Goal: Information Seeking & Learning: Understand process/instructions

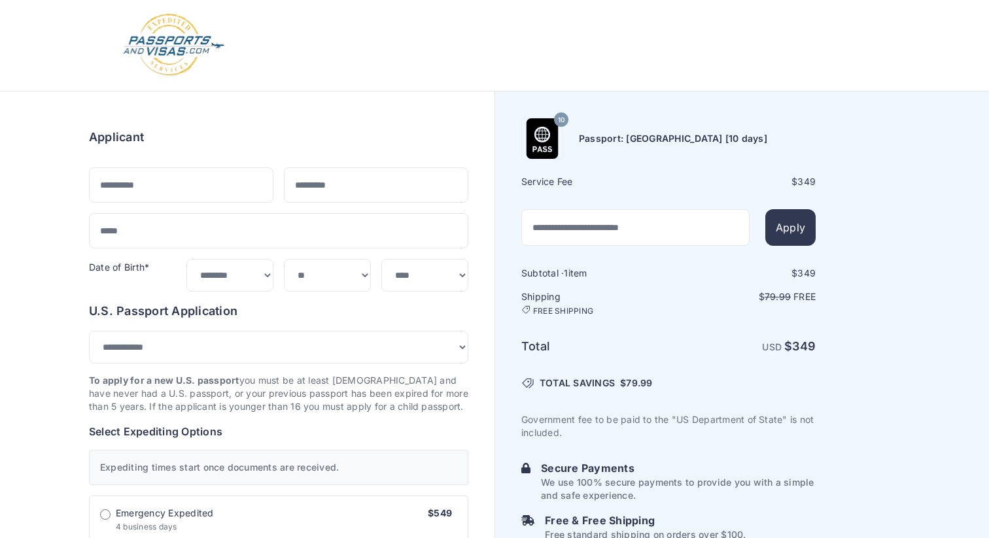
select select "***"
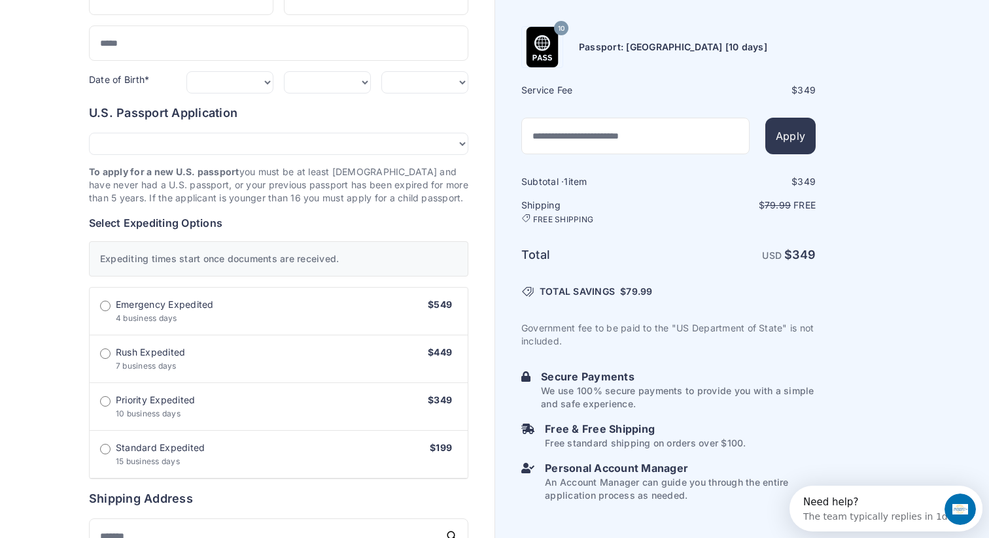
click at [197, 294] on label "Emergency Expedited 4 business days $549" at bounding box center [279, 312] width 378 height 48
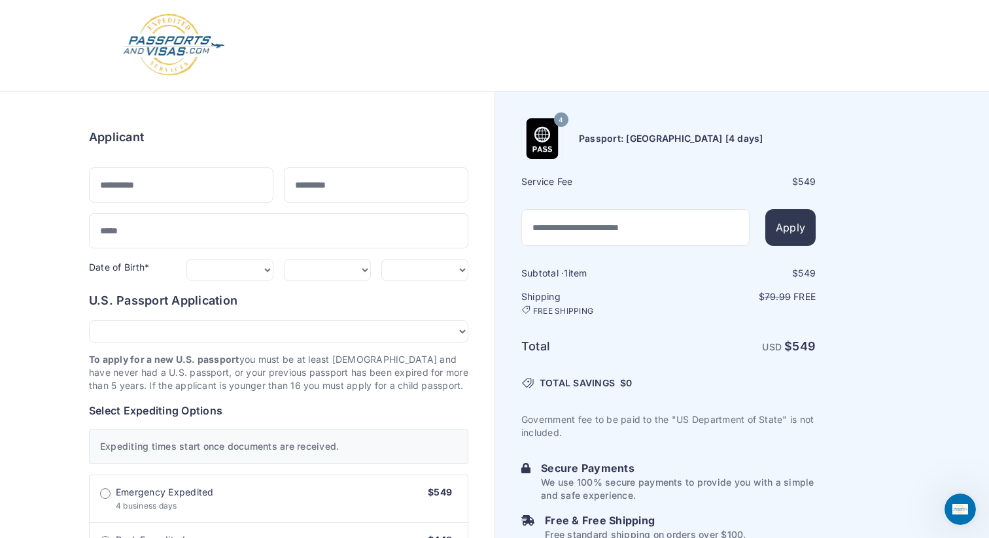
click at [157, 40] on img at bounding box center [174, 45] width 104 height 65
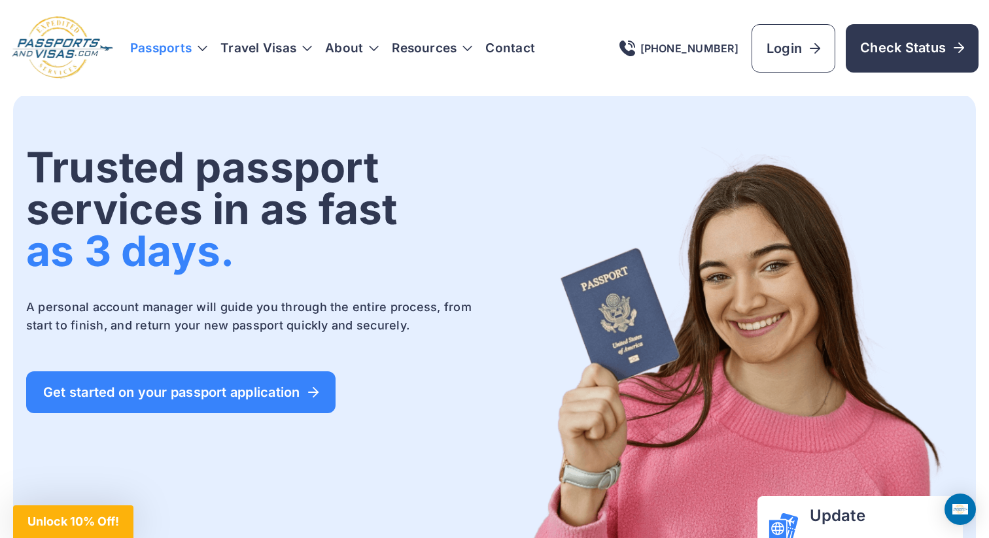
click at [178, 48] on h3 "Passports" at bounding box center [168, 48] width 77 height 13
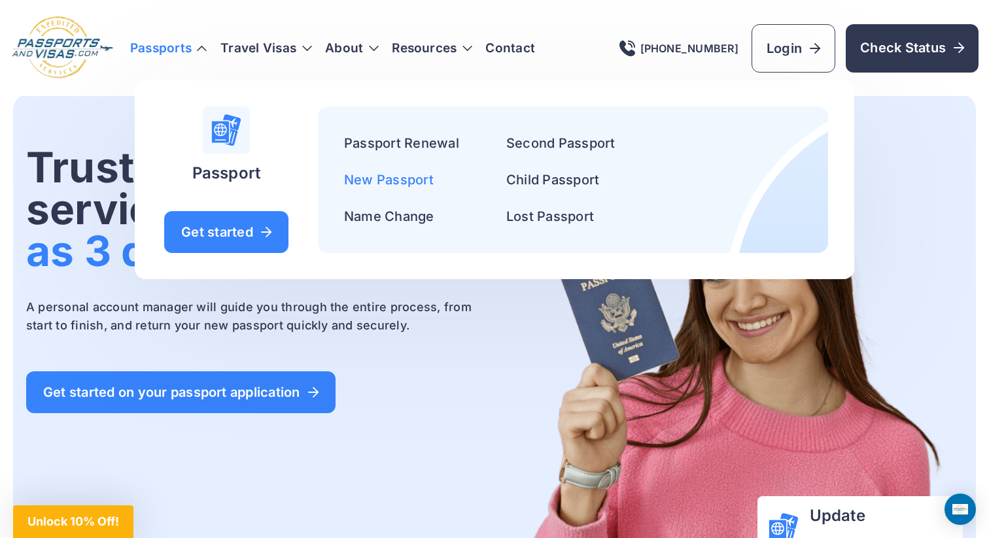
click at [402, 179] on link "New Passport" at bounding box center [389, 180] width 90 height 16
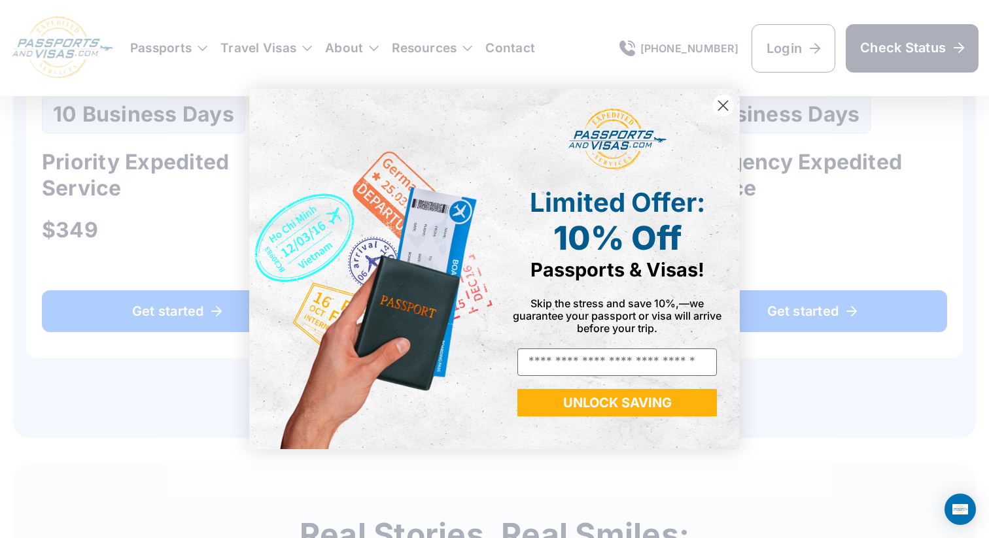
scroll to position [952, 0]
type input "**********"
click at [583, 404] on button "UNLOCK SAVING" at bounding box center [617, 402] width 200 height 27
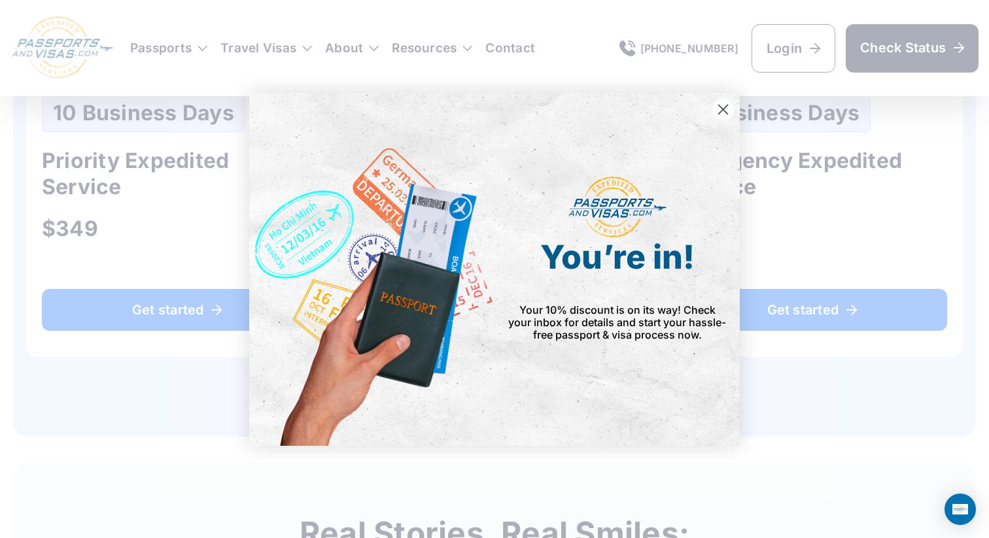
click at [725, 111] on icon "Close dialog" at bounding box center [723, 109] width 9 height 9
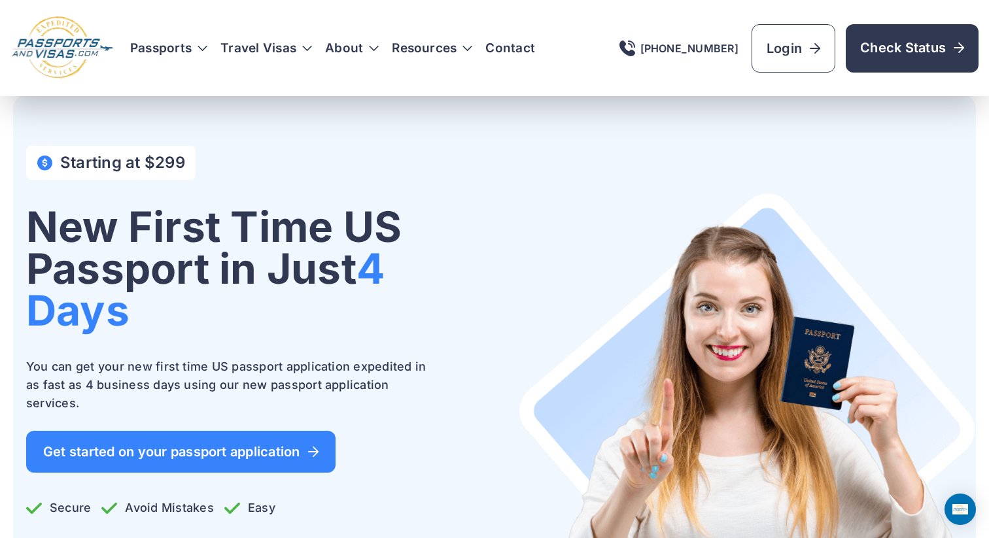
scroll to position [0, 0]
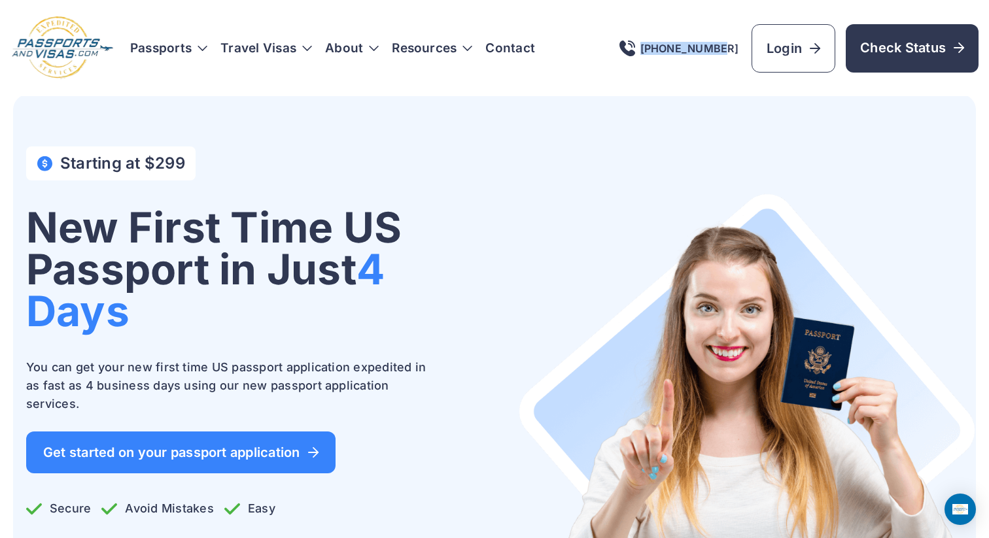
drag, startPoint x: 757, startPoint y: 47, endPoint x: 687, endPoint y: 47, distance: 70.6
click at [687, 47] on div "720-801-1291 Login Check Status" at bounding box center [798, 48] width 359 height 48
copy link "[PHONE_NUMBER]"
click at [574, 173] on div "Starting at $299 New First Time US Passport in Just 4 Days You can get your new…" at bounding box center [494, 368] width 937 height 443
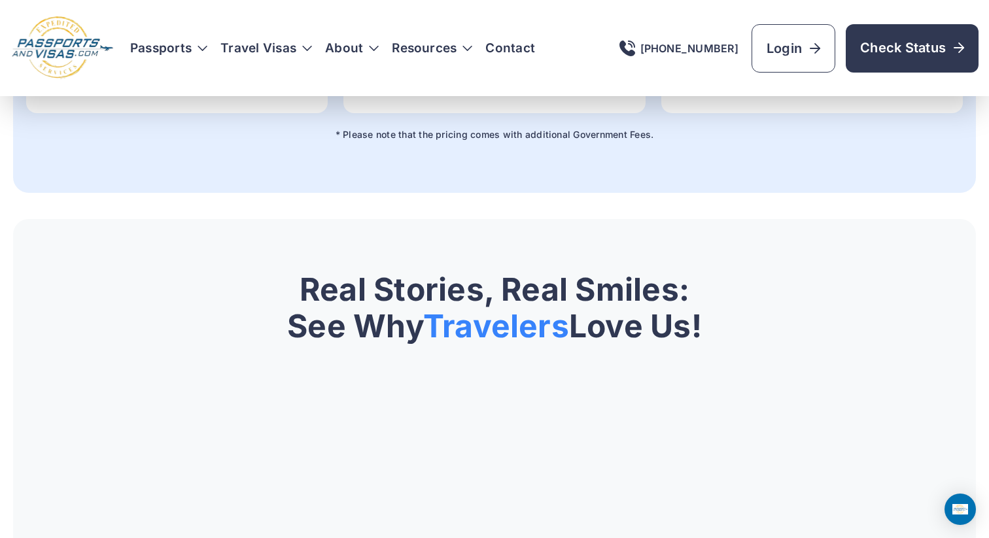
scroll to position [1198, 0]
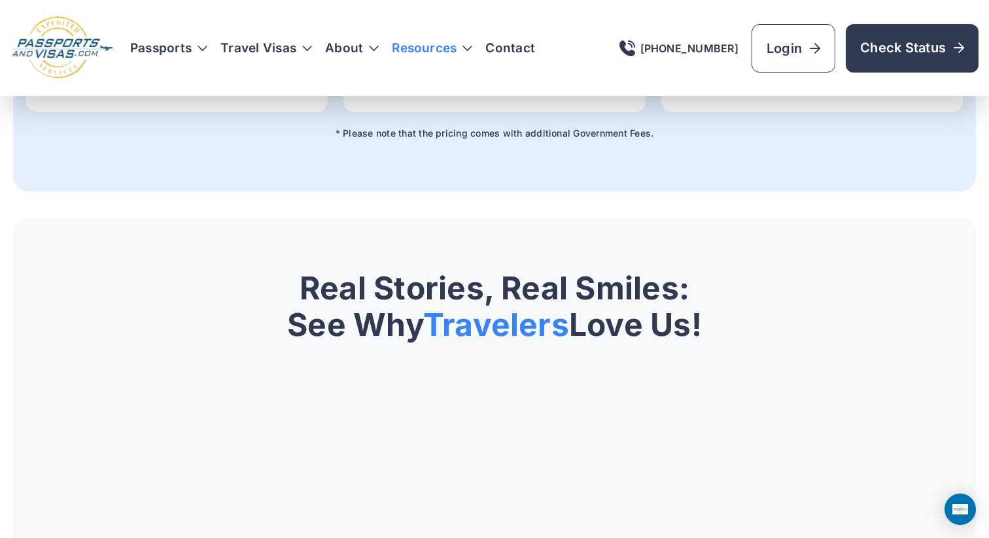
click at [427, 46] on h3 "Resources" at bounding box center [432, 48] width 80 height 13
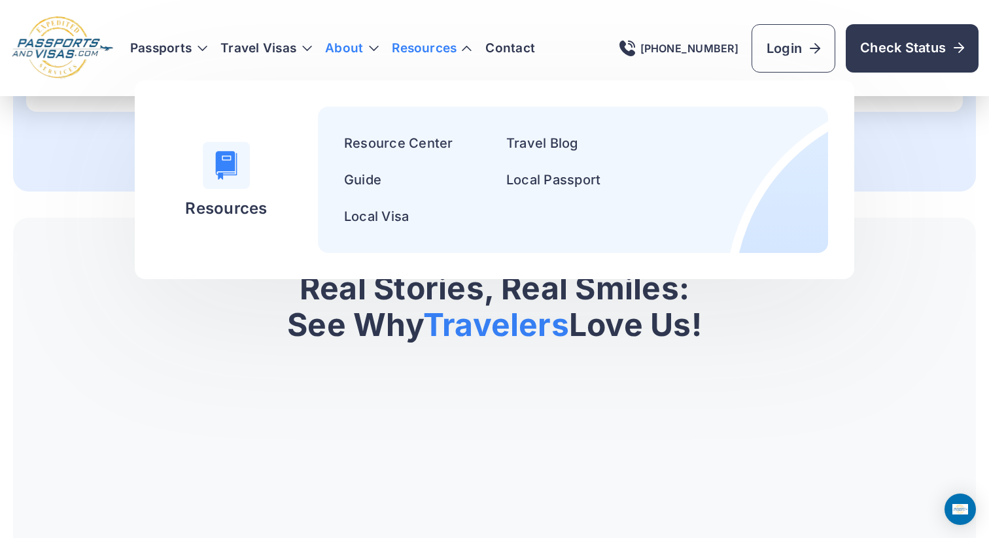
click at [339, 49] on link "About" at bounding box center [344, 48] width 38 height 13
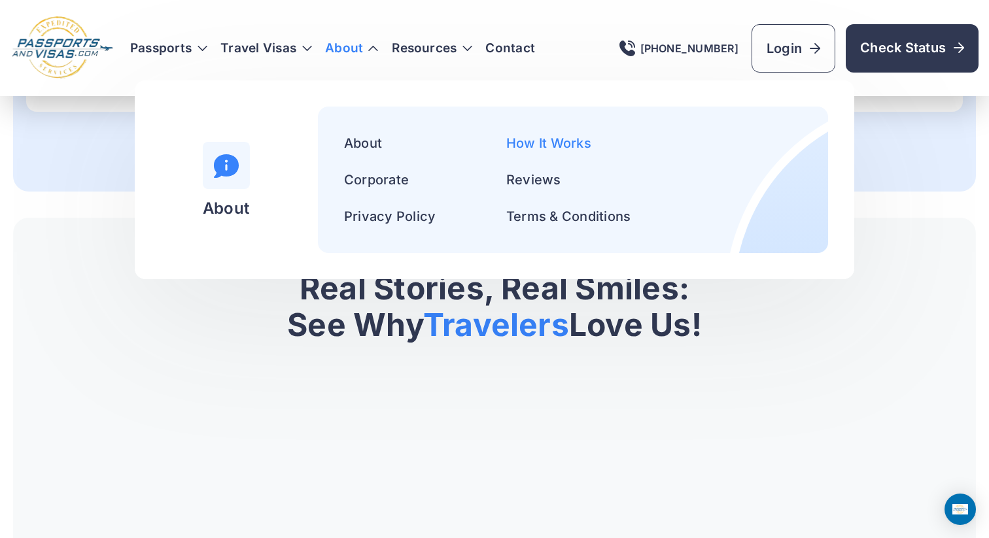
click at [523, 142] on link "How It Works" at bounding box center [548, 143] width 85 height 16
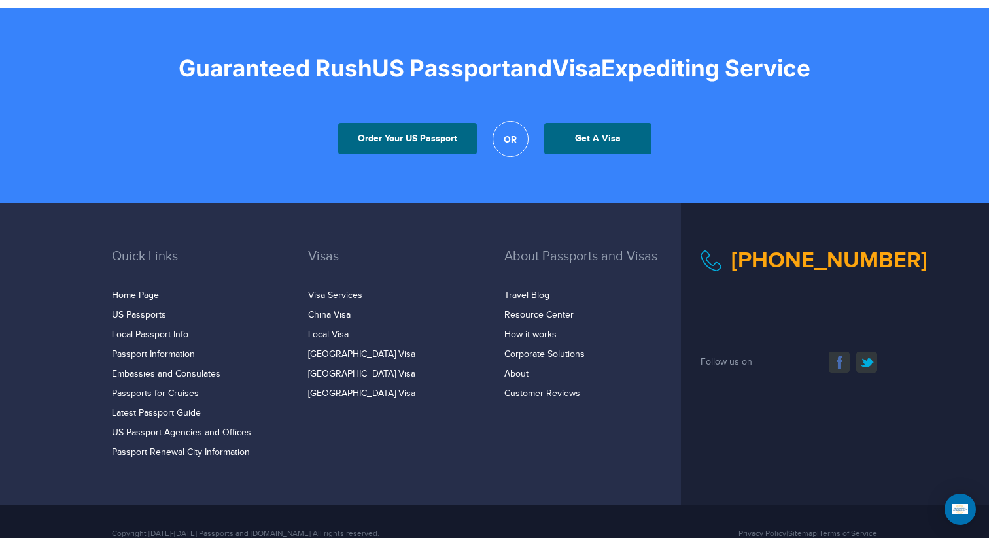
scroll to position [912, 0]
